Goal: Register for event/course: Sign up to attend an event or enroll in a course

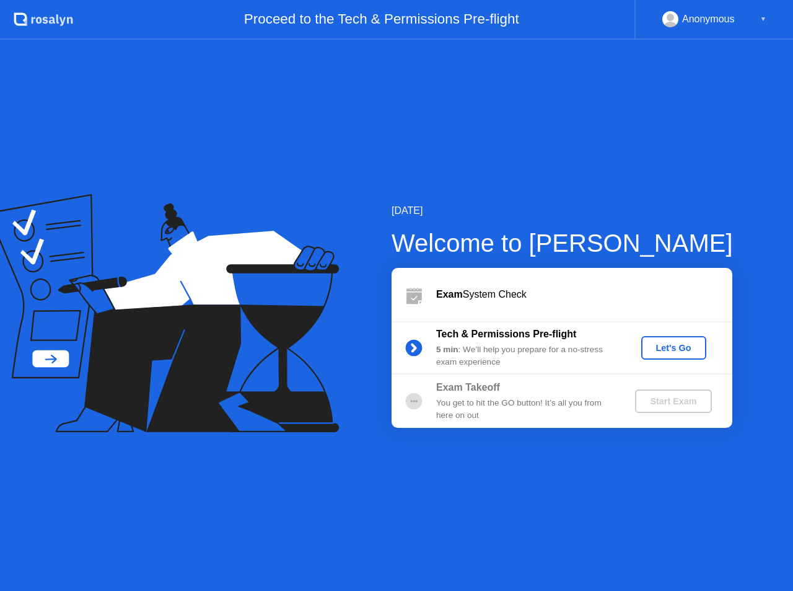
click at [658, 351] on div "Let's Go" at bounding box center [674, 348] width 55 height 10
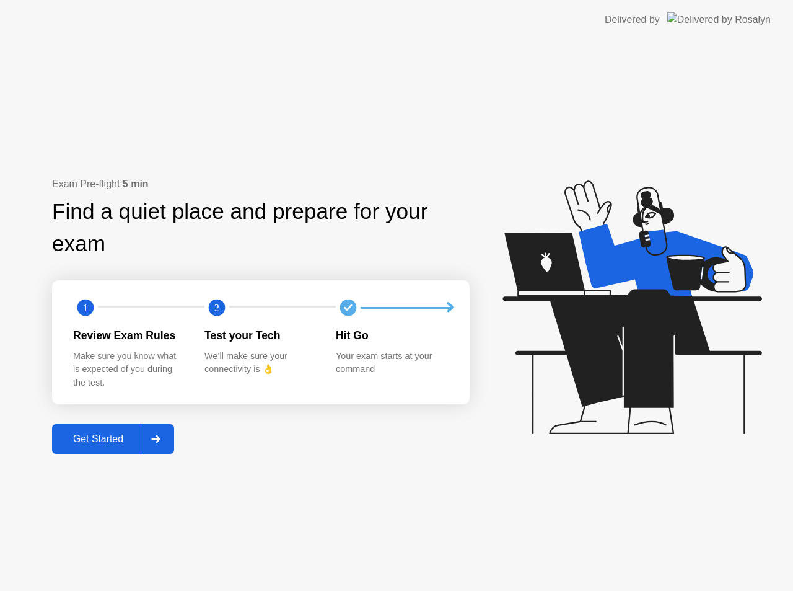
click at [117, 437] on div "Get Started" at bounding box center [98, 438] width 85 height 11
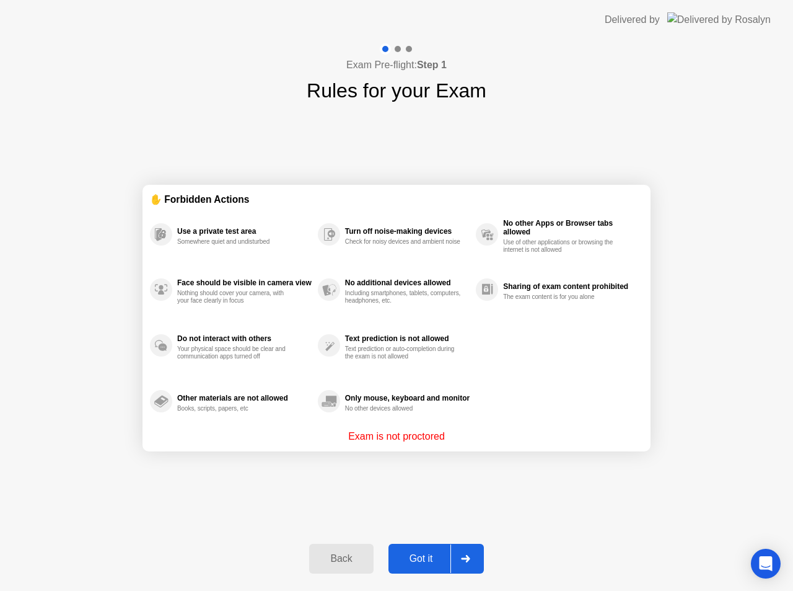
click at [419, 568] on button "Got it" at bounding box center [436, 559] width 95 height 30
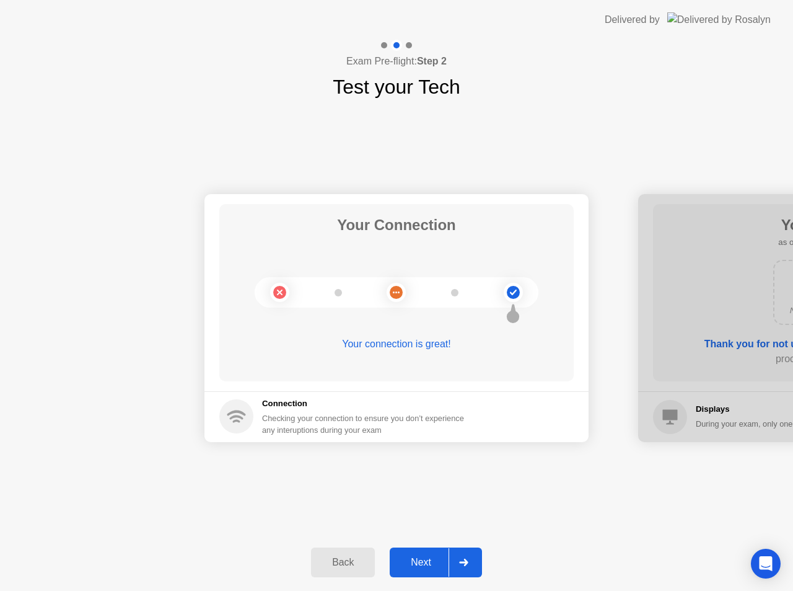
click at [404, 560] on div "Next" at bounding box center [421, 562] width 55 height 11
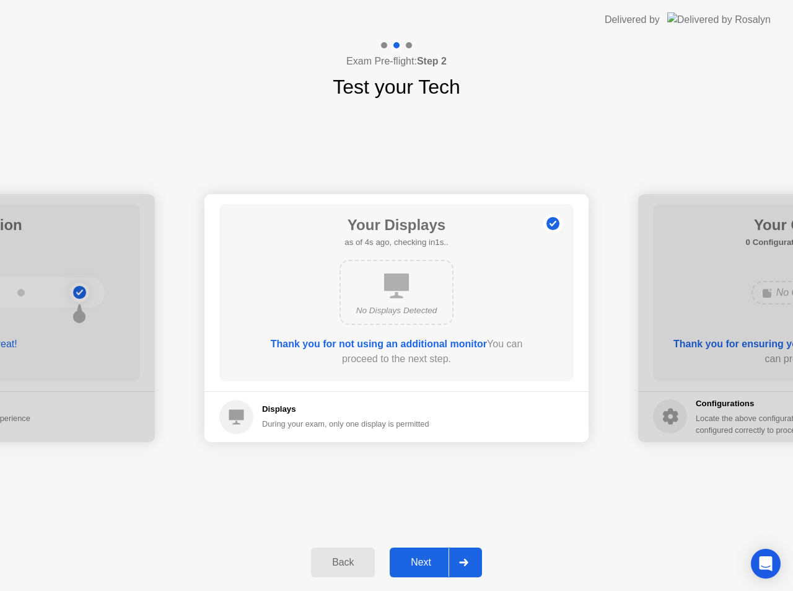
click at [413, 560] on div "Next" at bounding box center [421, 562] width 55 height 11
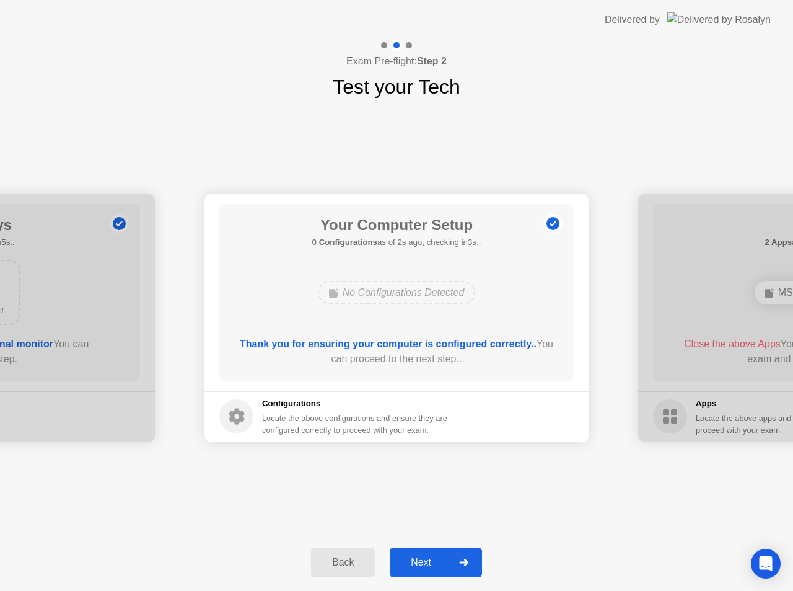
click at [413, 560] on div "Next" at bounding box center [421, 562] width 55 height 11
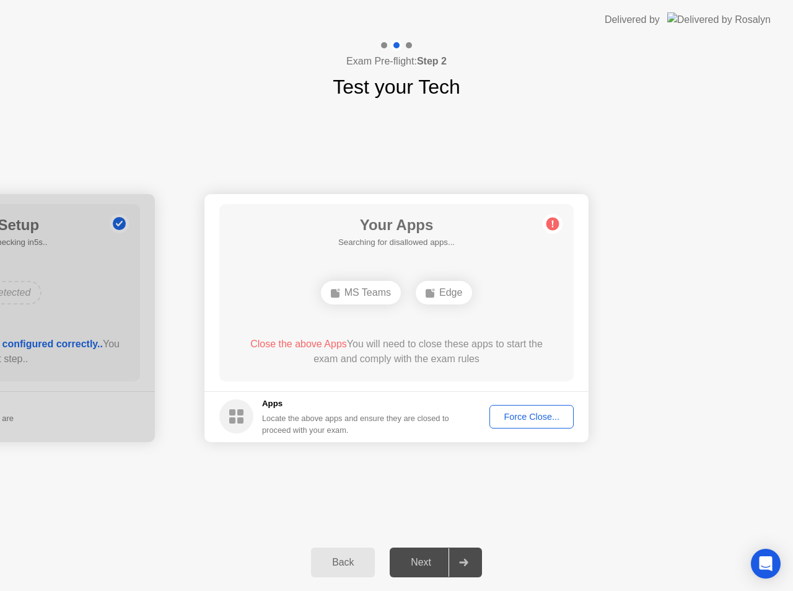
click at [516, 418] on div "Force Close..." at bounding box center [532, 417] width 76 height 10
click at [374, 288] on ellipse at bounding box center [375, 290] width 4 height 4
click at [521, 413] on div "Force Close..." at bounding box center [532, 417] width 76 height 10
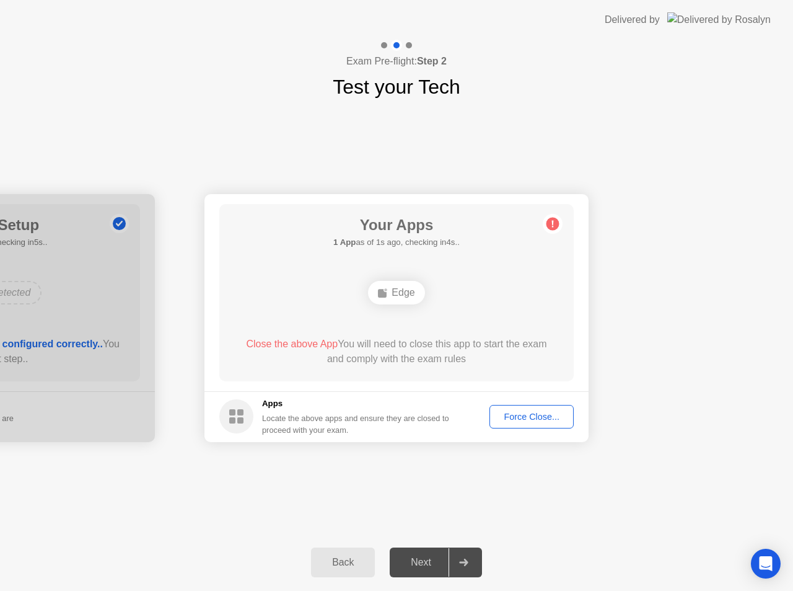
click at [403, 291] on div "Edge" at bounding box center [396, 293] width 56 height 24
click at [513, 409] on button "Force Close..." at bounding box center [532, 417] width 84 height 24
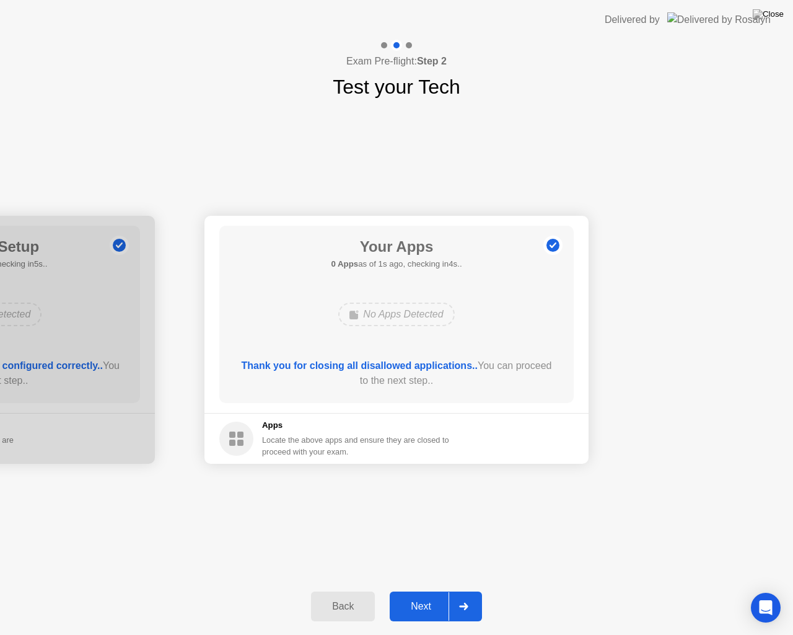
click at [442, 590] on div "Next" at bounding box center [421, 606] width 55 height 11
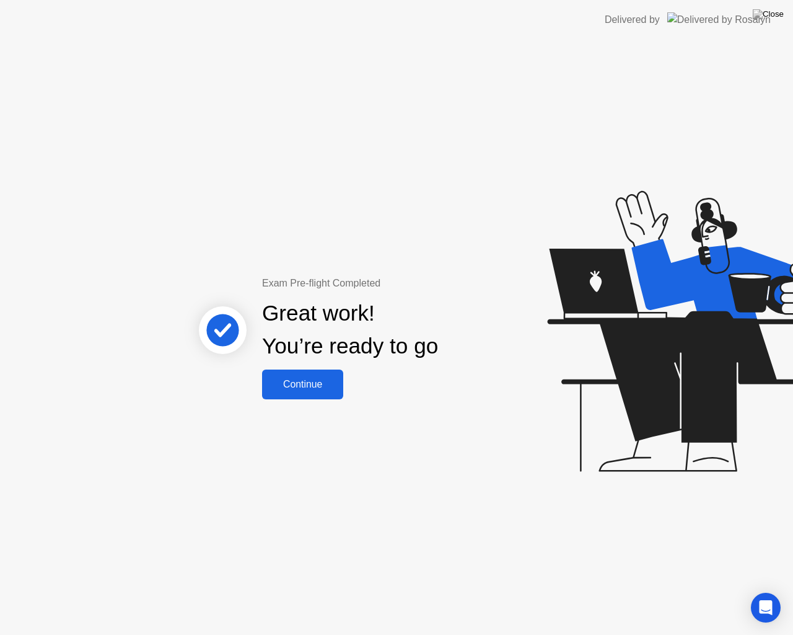
click at [322, 386] on div "Continue" at bounding box center [303, 384] width 74 height 11
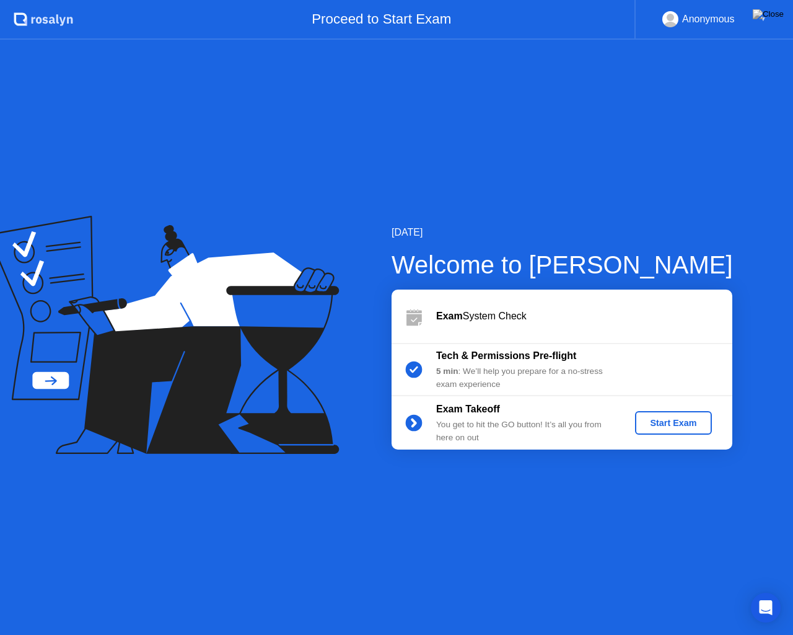
click at [671, 421] on div "Start Exam" at bounding box center [673, 423] width 66 height 10
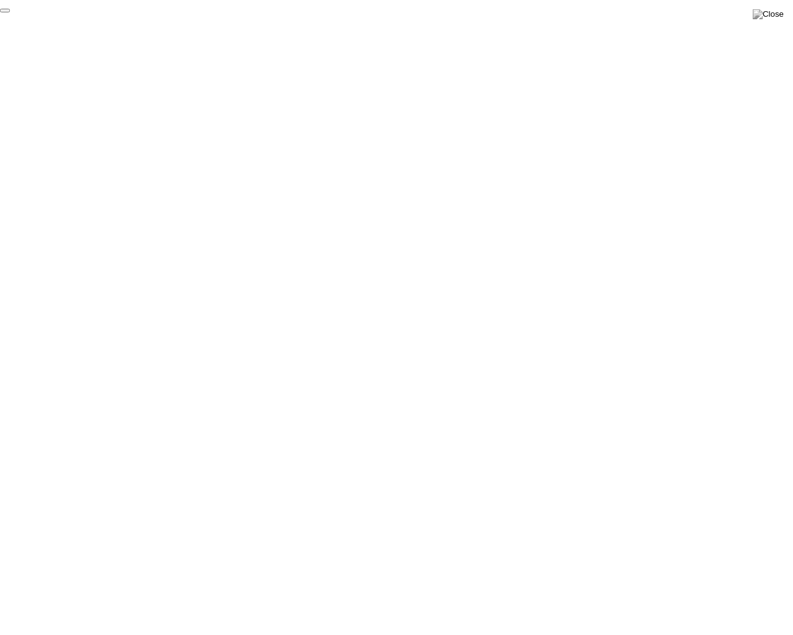
click div "End Proctoring Session"
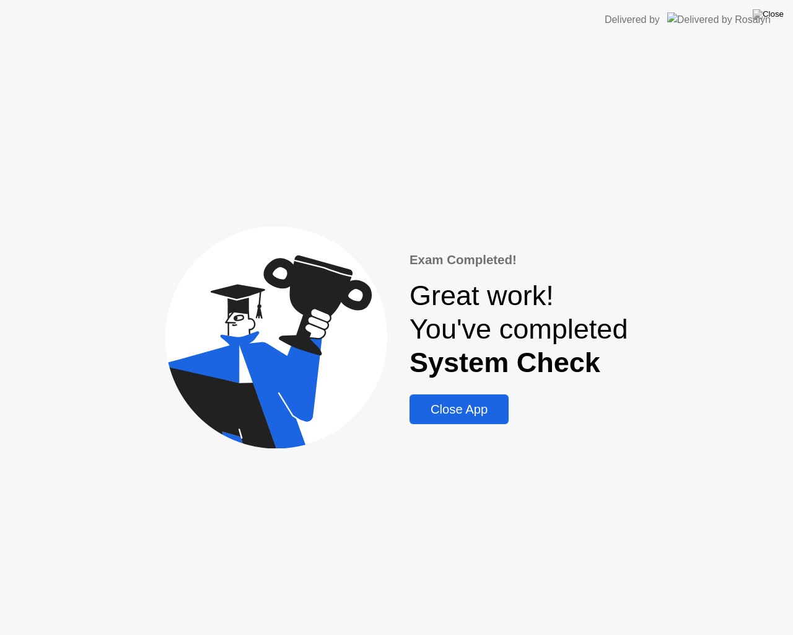
click at [482, 413] on div "Close App" at bounding box center [459, 409] width 92 height 14
